Goal: Task Accomplishment & Management: Manage account settings

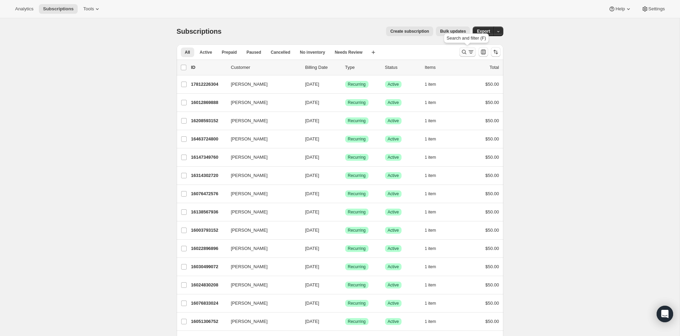
click at [467, 55] on div "Search and filter results" at bounding box center [468, 52] width 14 height 7
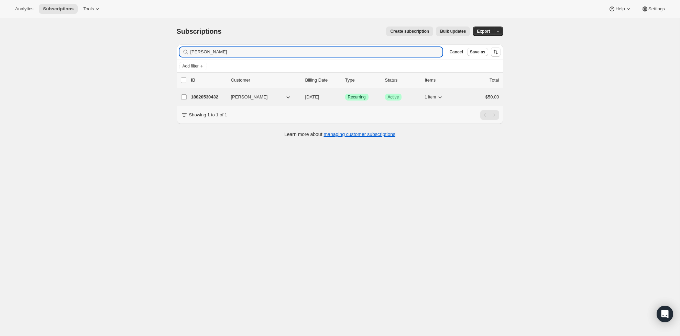
type input "[PERSON_NAME]"
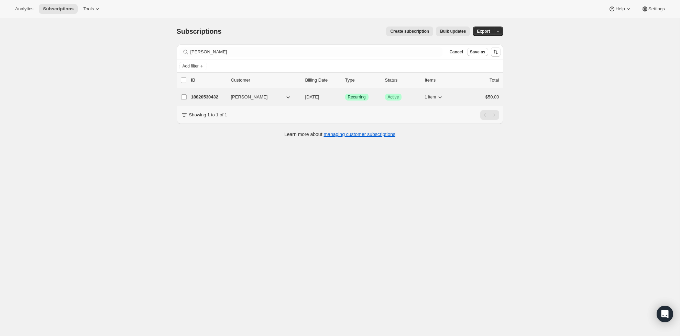
click at [206, 96] on p "18820530432" at bounding box center [208, 97] width 34 height 7
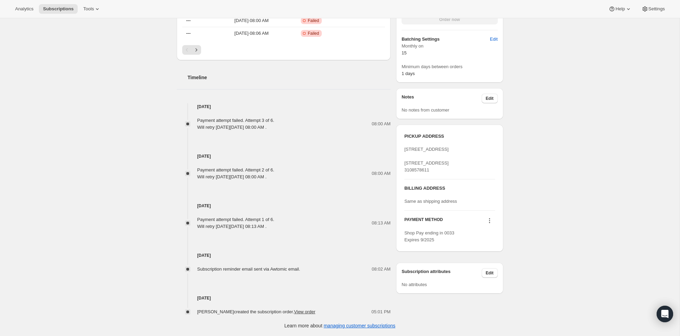
scroll to position [273, 0]
click at [487, 224] on icon at bounding box center [489, 220] width 7 height 7
click at [485, 276] on button "Add credit card" at bounding box center [488, 271] width 52 height 11
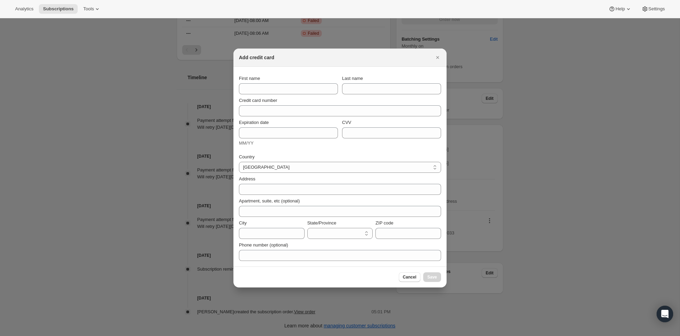
select select "AL"
click at [320, 95] on div "Credit card number" at bounding box center [340, 105] width 202 height 22
type input "[GEOGRAPHIC_DATA]"
type input "[PERSON_NAME]"
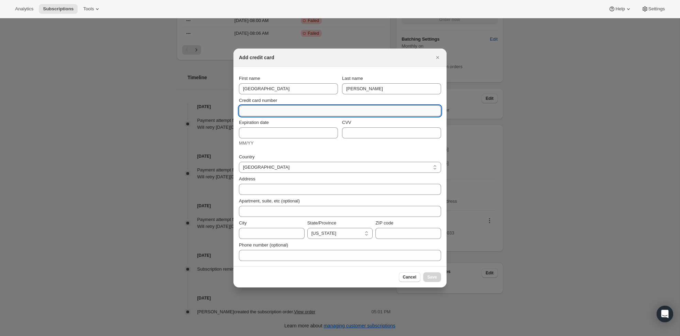
click at [357, 113] on input "Credit card number" at bounding box center [337, 110] width 197 height 11
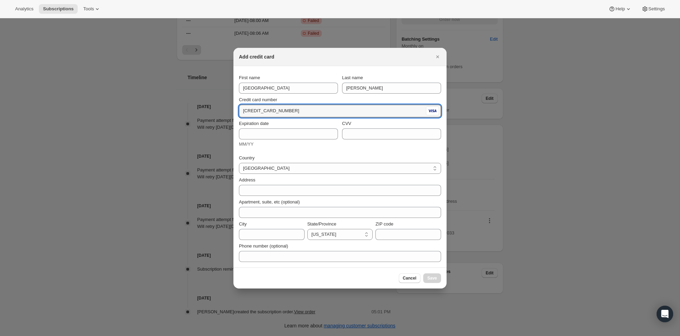
type input "[CREDIT_CARD_NUMBER]"
click at [293, 139] on div "Expiration date MM/YY" at bounding box center [288, 134] width 99 height 28
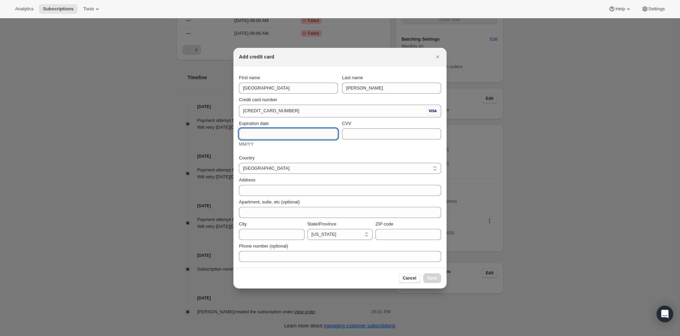
click at [292, 137] on input "Expiration date" at bounding box center [288, 133] width 99 height 11
type input "08/29"
click at [415, 133] on input "CVV" at bounding box center [391, 133] width 99 height 11
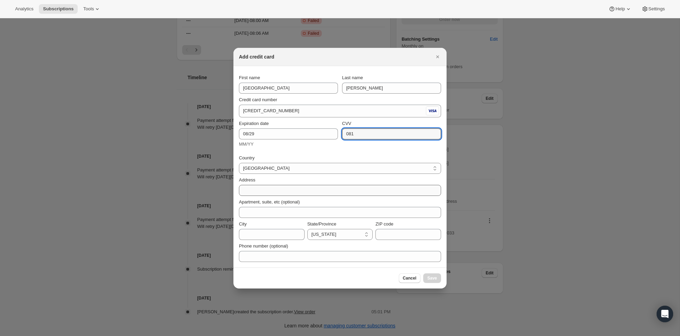
type input "081"
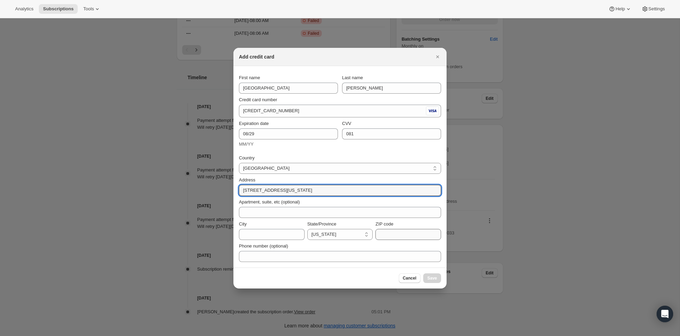
type input "[STREET_ADDRESS][US_STATE]"
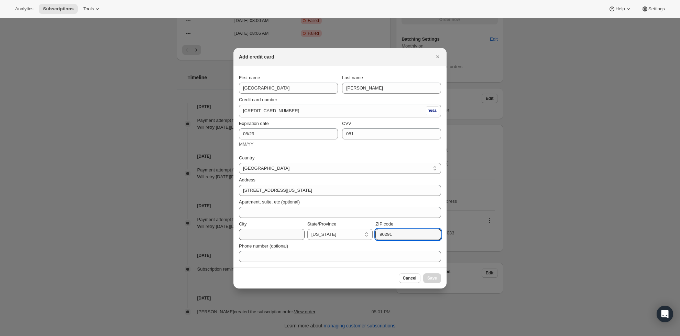
type input "90291"
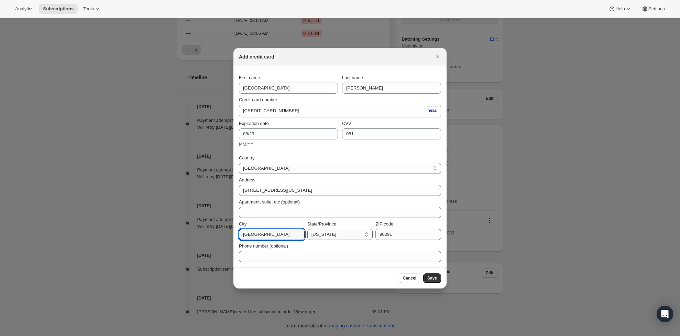
type input "[GEOGRAPHIC_DATA]"
select select "CA"
click at [430, 279] on span "Save" at bounding box center [433, 278] width 10 height 6
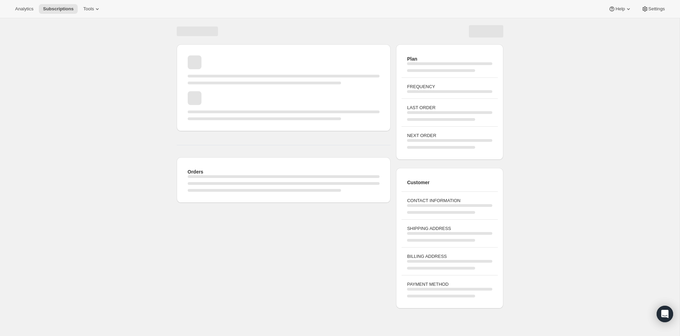
scroll to position [18, 0]
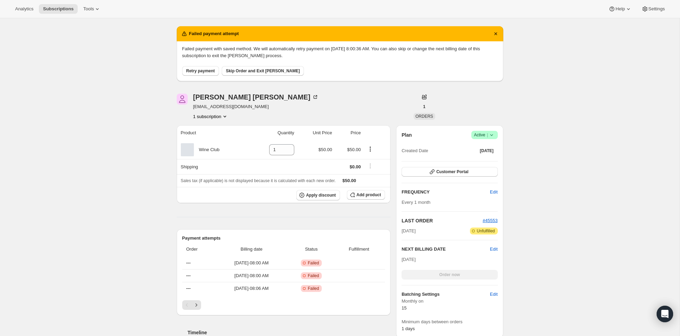
click at [195, 69] on span "Retry payment" at bounding box center [200, 71] width 29 height 6
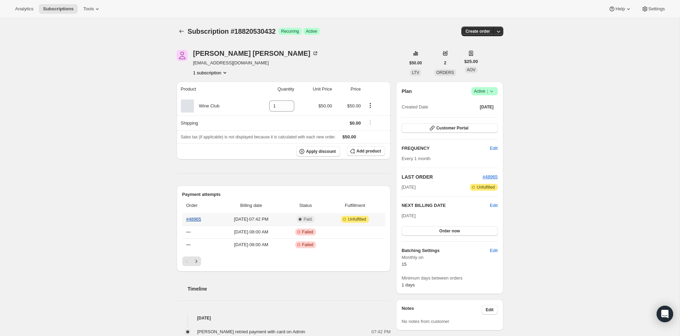
click at [191, 221] on link "#48965" at bounding box center [193, 218] width 15 height 5
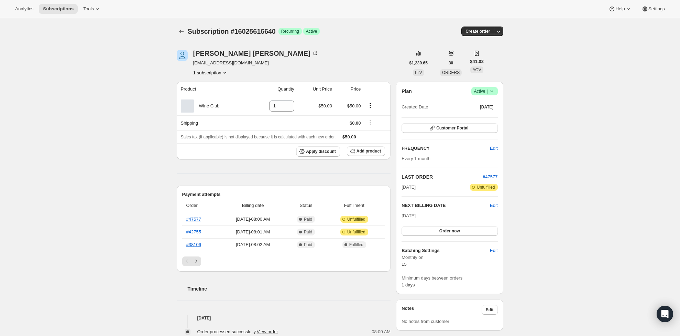
scroll to position [3, 0]
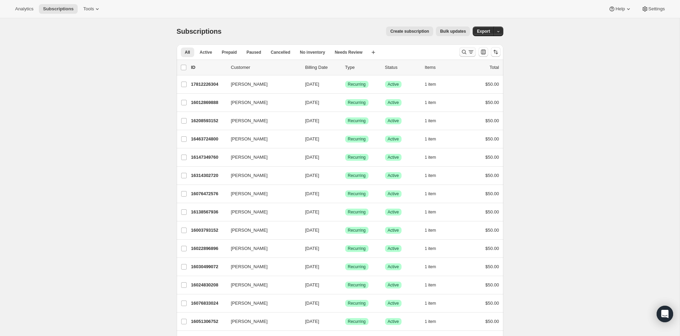
click at [463, 55] on icon "Search and filter results" at bounding box center [464, 52] width 7 height 7
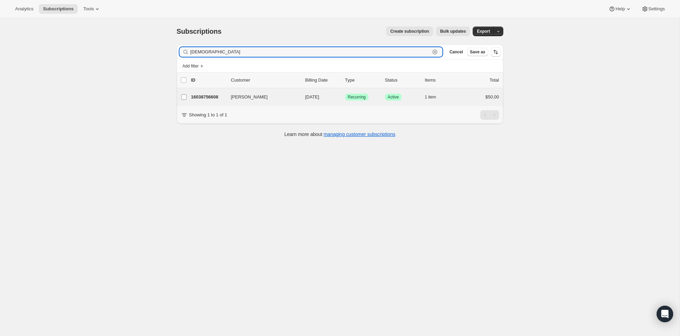
type input "santel"
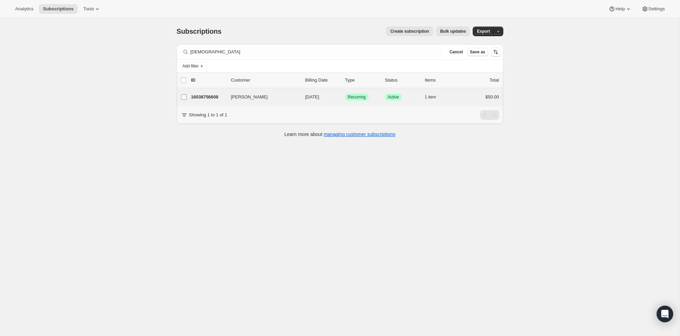
click at [190, 96] on label "[PERSON_NAME]" at bounding box center [184, 97] width 14 height 18
click at [187, 96] on input "[PERSON_NAME]" at bounding box center [184, 97] width 6 height 6
checkbox input "true"
click at [192, 95] on p "16038756608" at bounding box center [208, 97] width 34 height 7
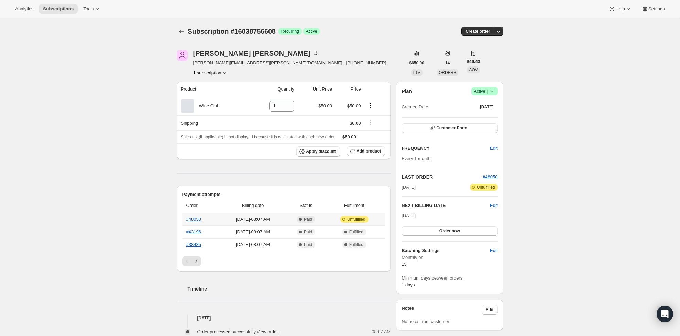
click at [195, 218] on link "#48050" at bounding box center [193, 218] width 15 height 5
